Goal: Task Accomplishment & Management: Use online tool/utility

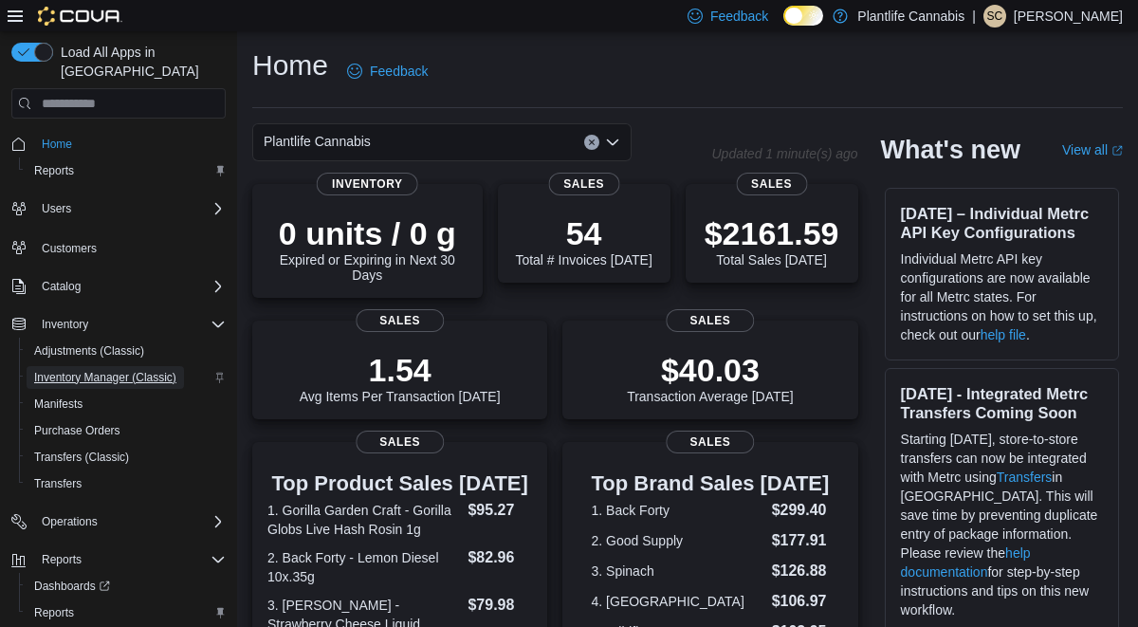
click at [127, 370] on span "Inventory Manager (Classic)" at bounding box center [105, 377] width 142 height 15
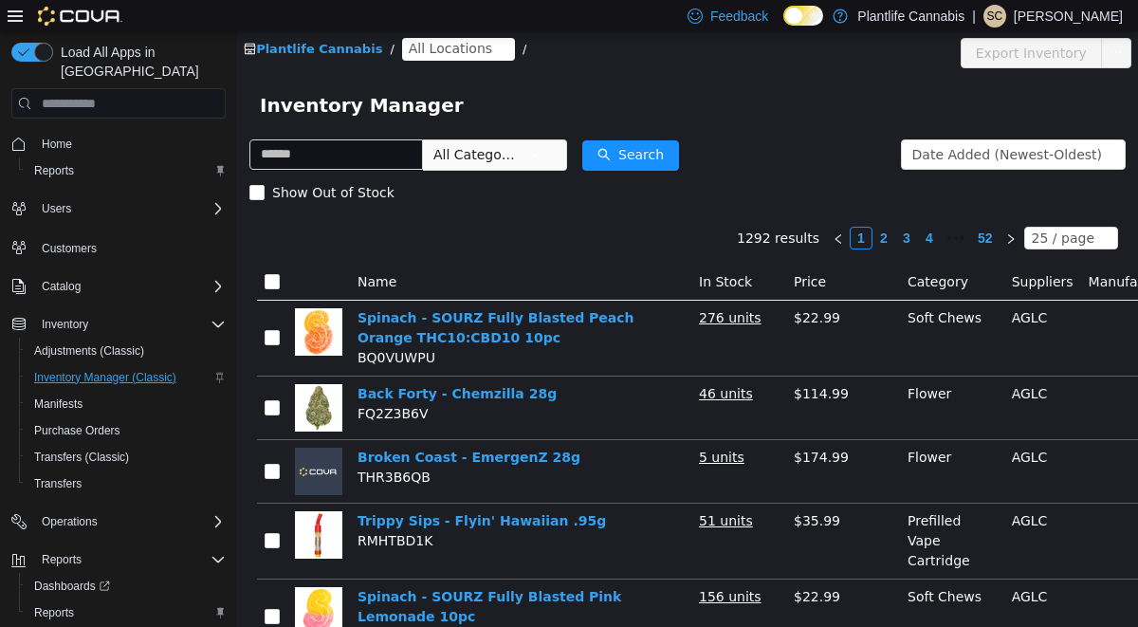
click at [454, 45] on span "All Locations" at bounding box center [450, 48] width 83 height 21
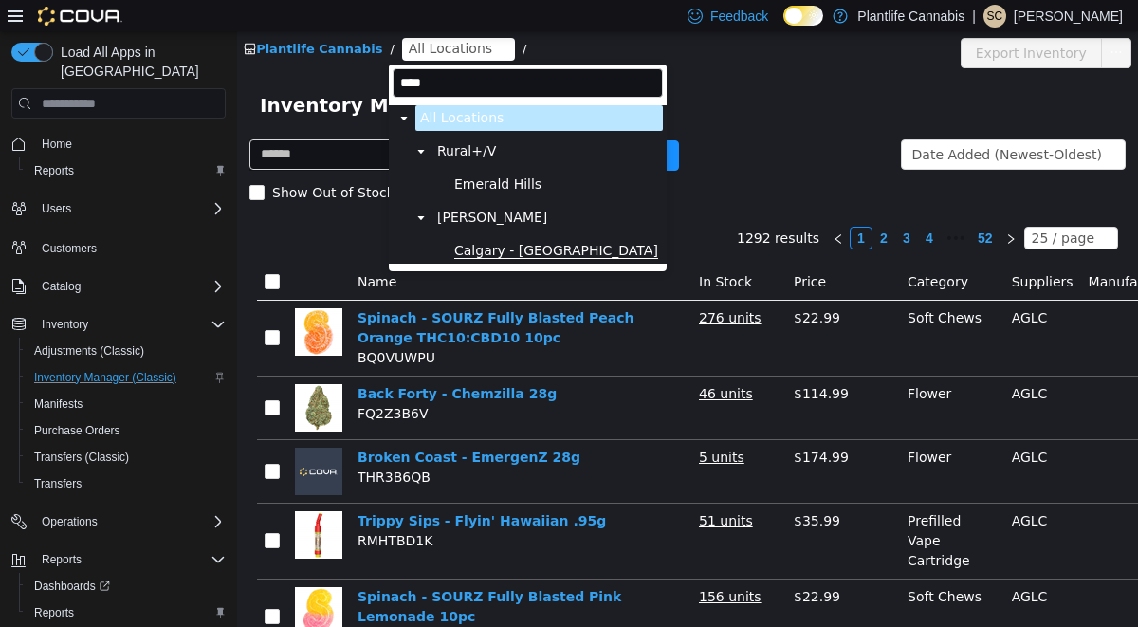
type input "****"
click at [482, 250] on span "Calgary - Harvest Hills" at bounding box center [556, 251] width 204 height 16
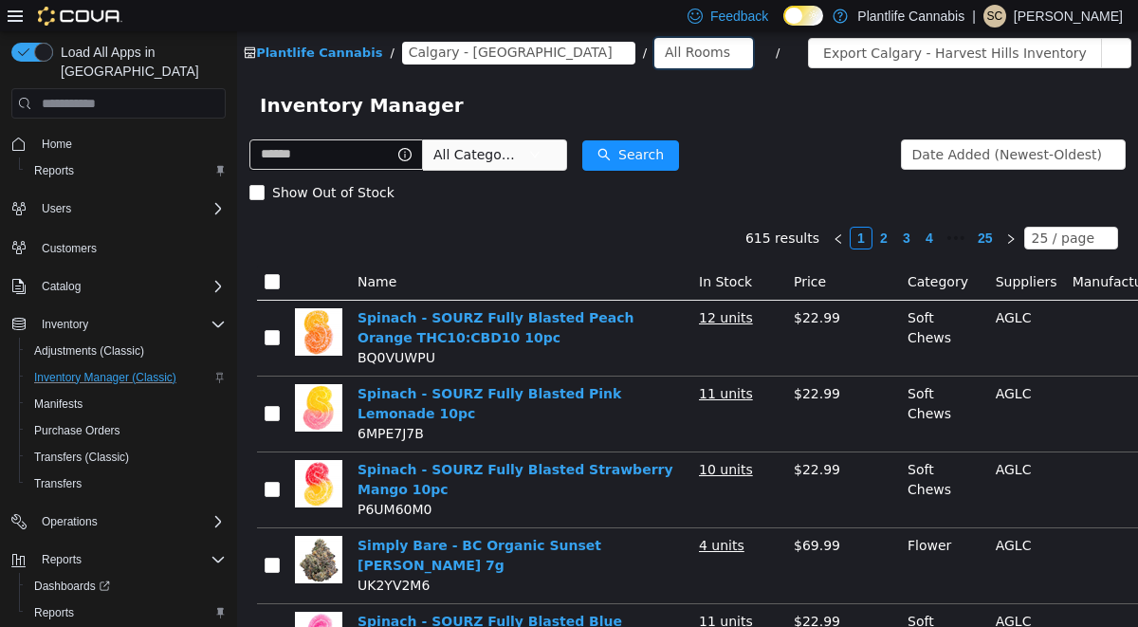
click at [665, 48] on div "All Rooms" at bounding box center [697, 52] width 65 height 28
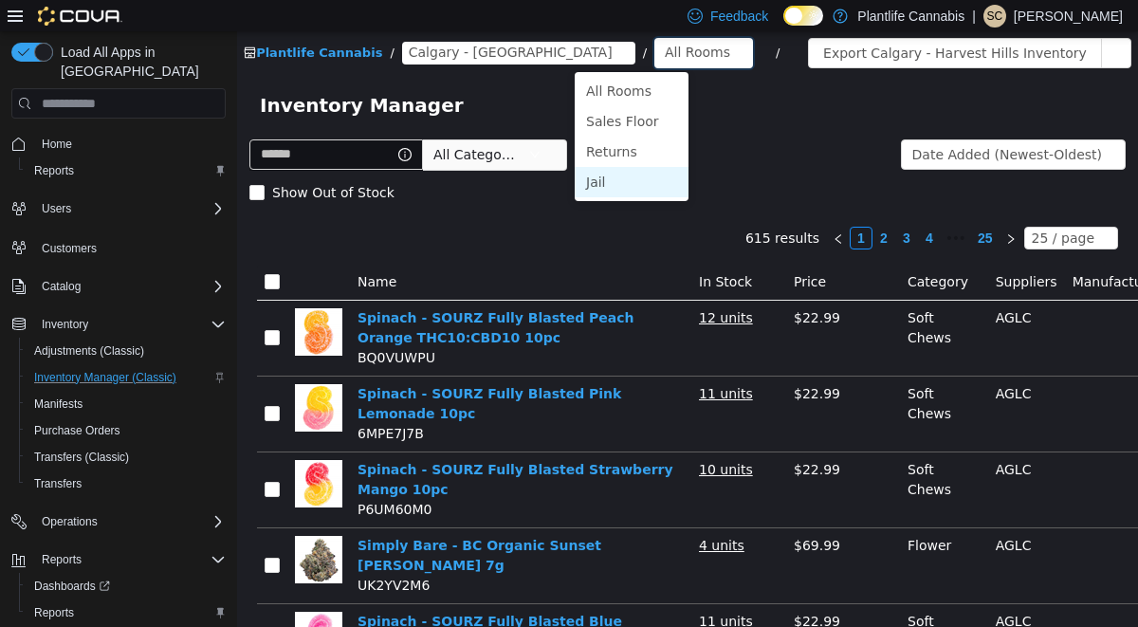
click at [601, 193] on li "Jail" at bounding box center [631, 182] width 114 height 30
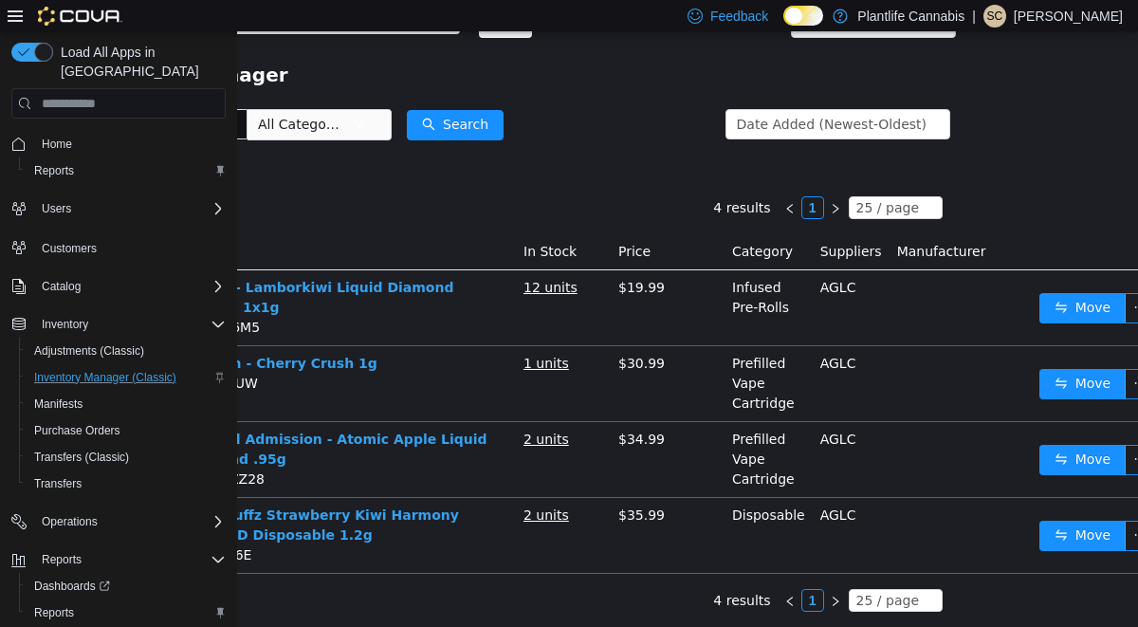
scroll to position [30, 196]
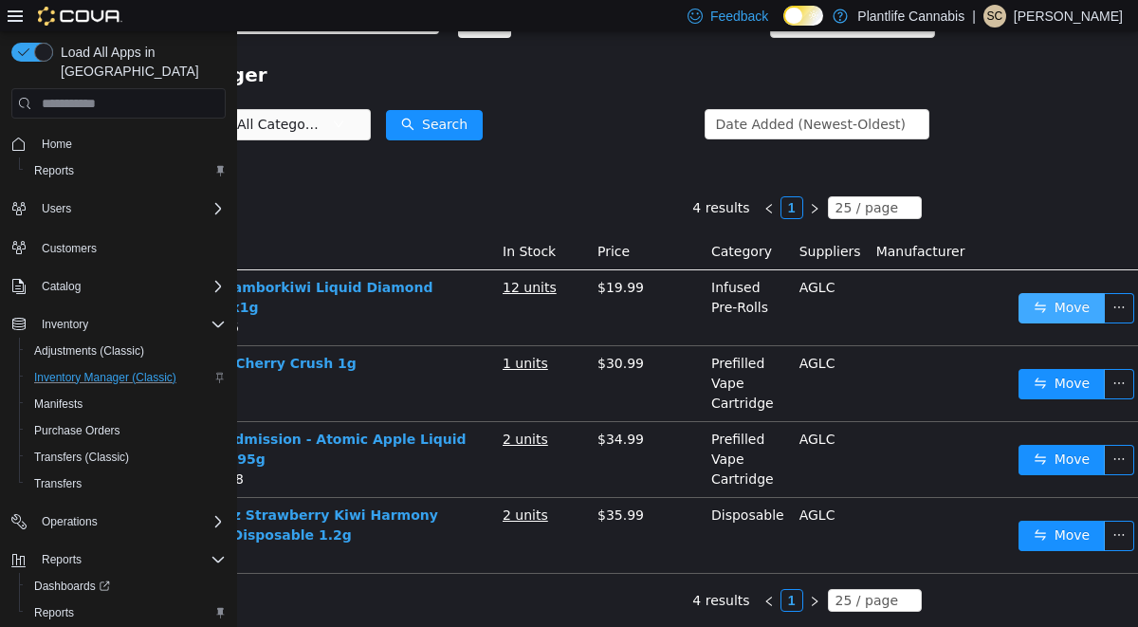
click at [1045, 297] on button "Move" at bounding box center [1061, 308] width 87 height 30
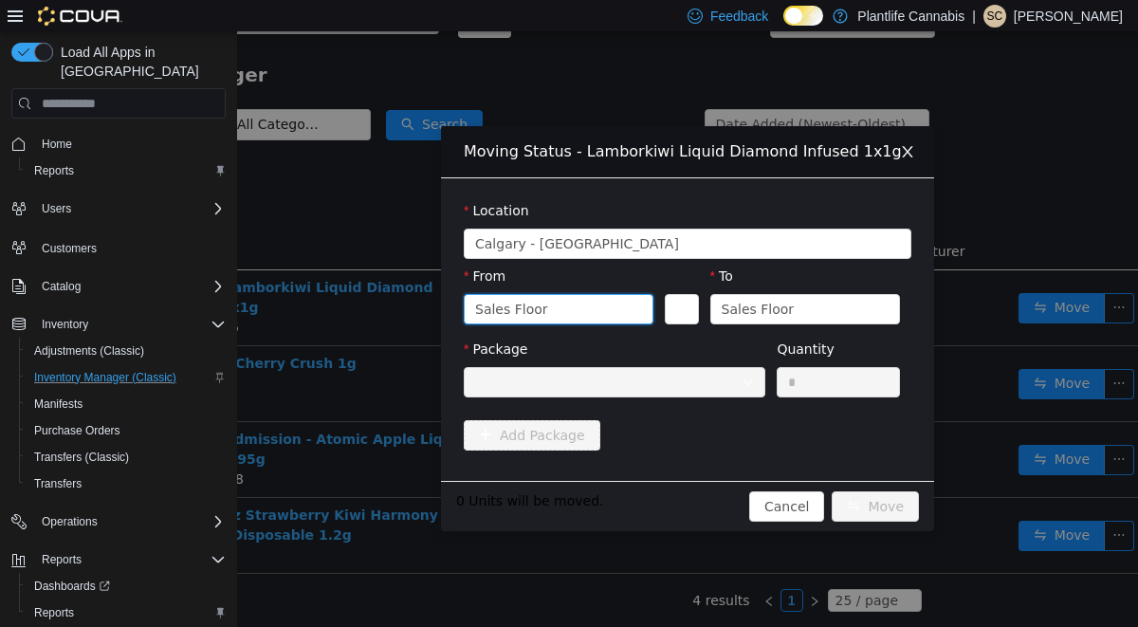
click at [630, 309] on icon "icon: down" at bounding box center [635, 308] width 11 height 11
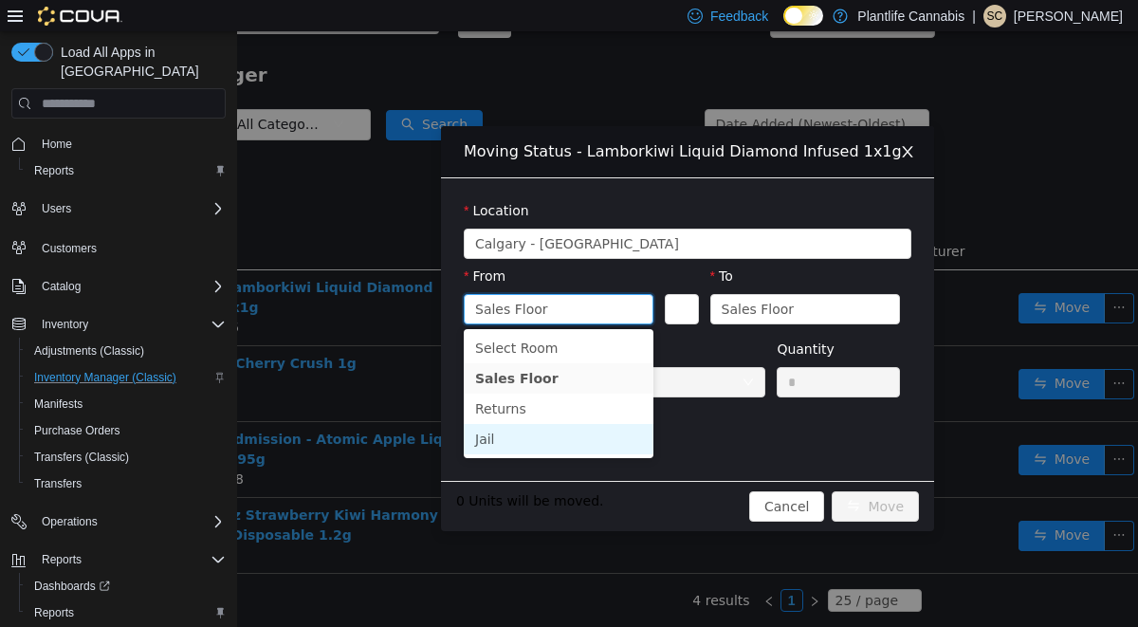
click at [581, 430] on li "Jail" at bounding box center [559, 439] width 190 height 30
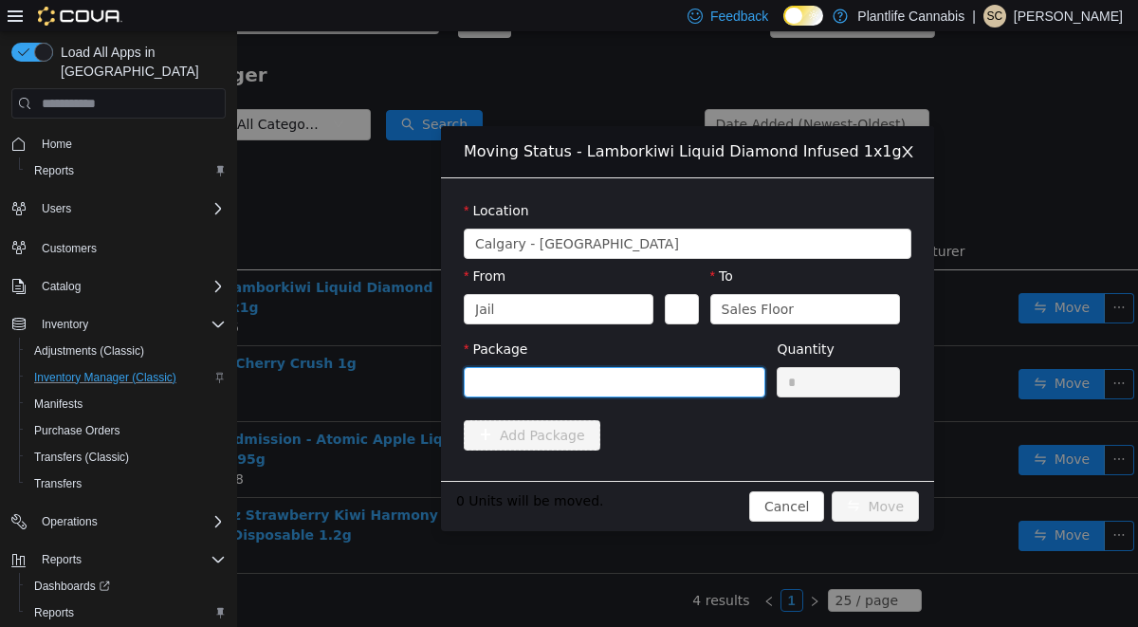
click at [714, 392] on div at bounding box center [608, 382] width 266 height 28
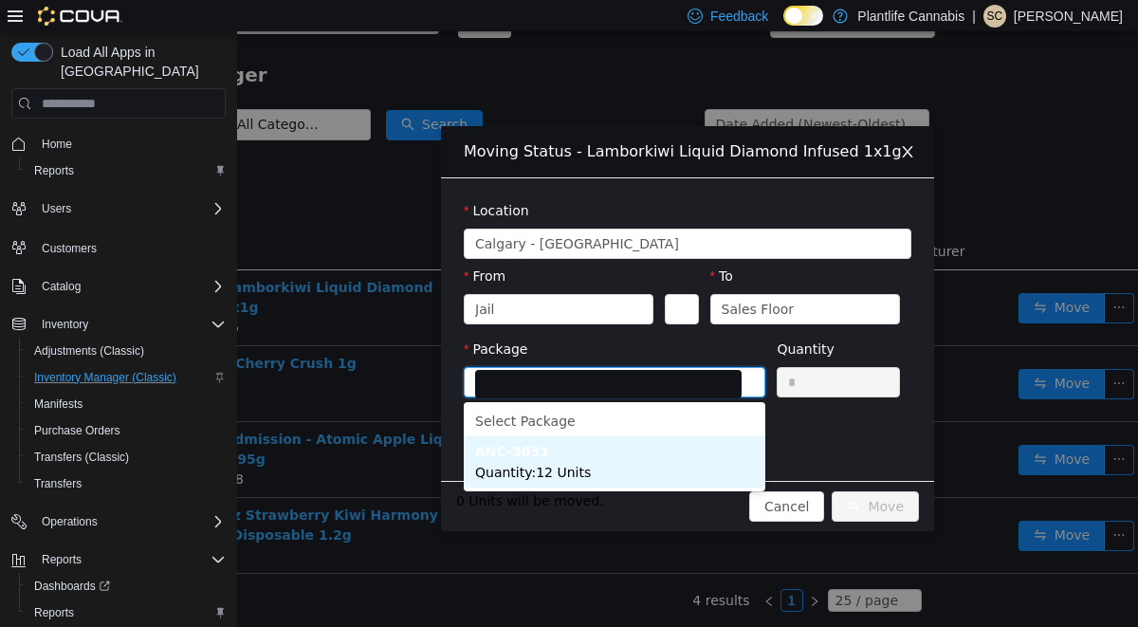
click at [676, 479] on li "ANC-3031 Quantity : 12 Units" at bounding box center [614, 461] width 301 height 51
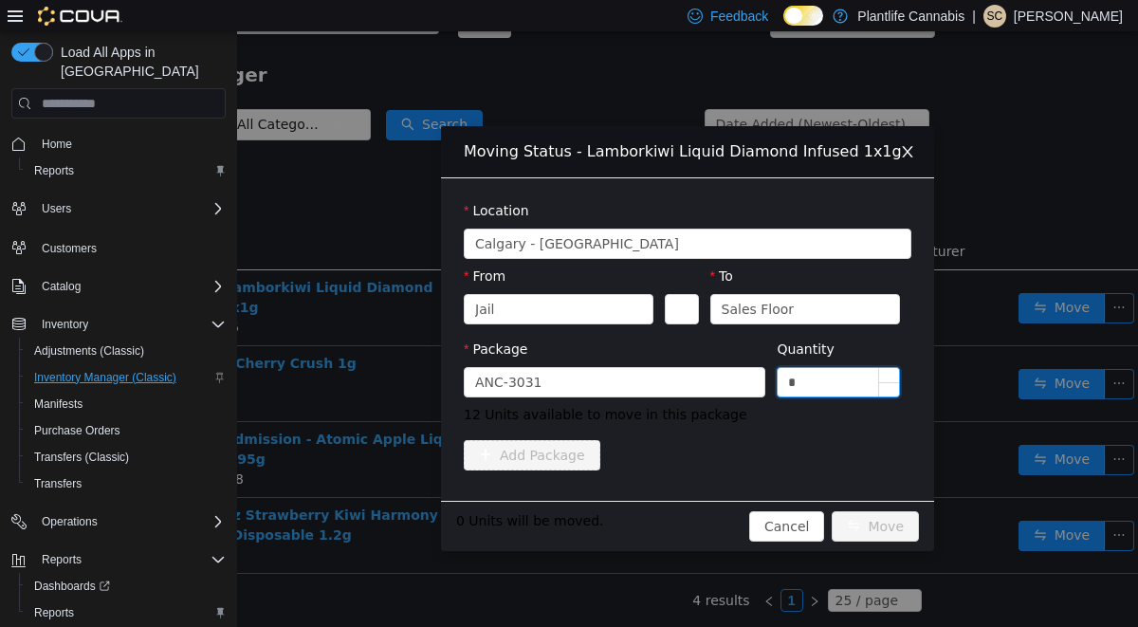
click at [815, 374] on input "*" at bounding box center [837, 382] width 121 height 28
type input "**"
click at [866, 532] on button "Move" at bounding box center [874, 526] width 87 height 30
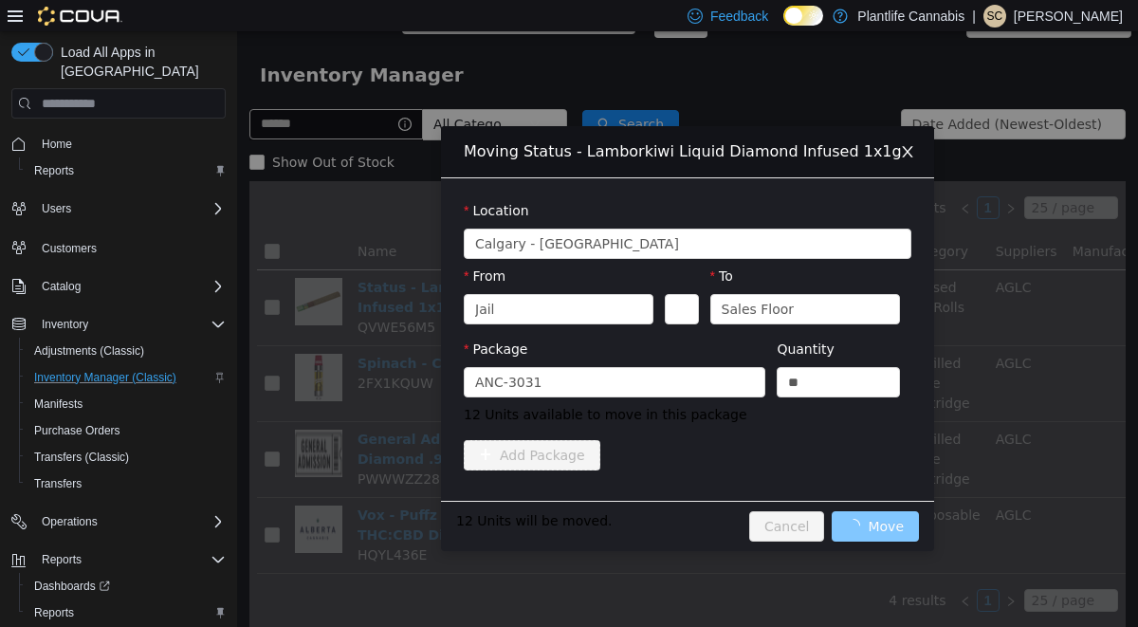
scroll to position [30, 0]
